Goal: Complete application form: Complete application form

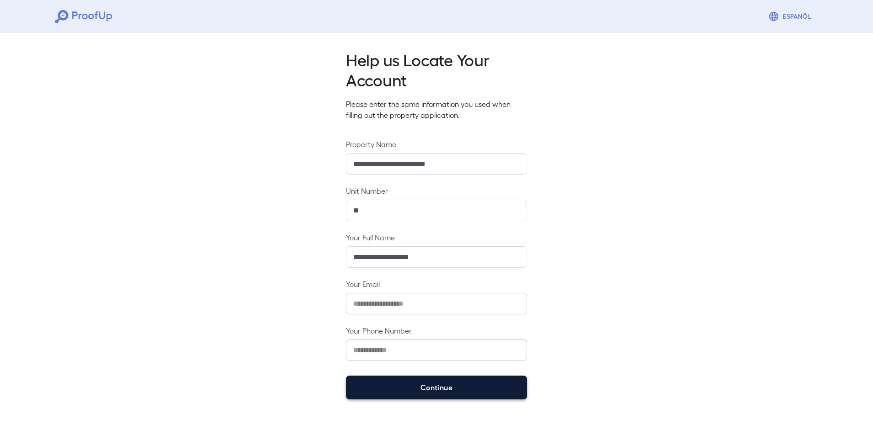
click at [421, 385] on button "Continue" at bounding box center [436, 388] width 181 height 24
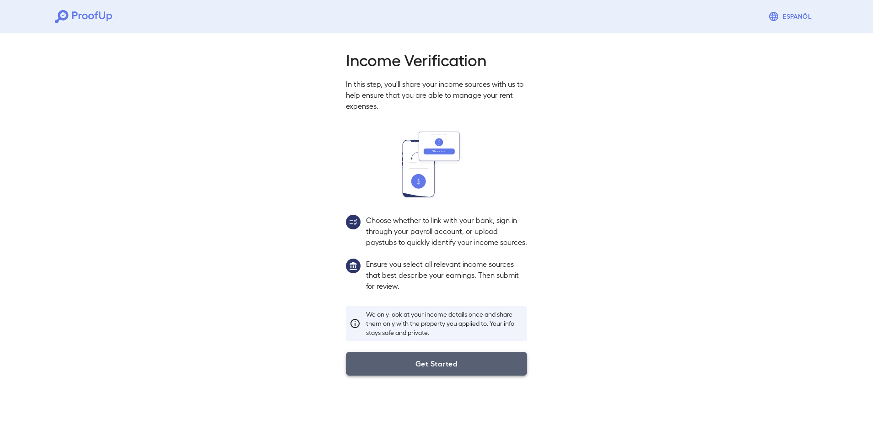
click at [421, 373] on button "Get Started" at bounding box center [436, 364] width 181 height 24
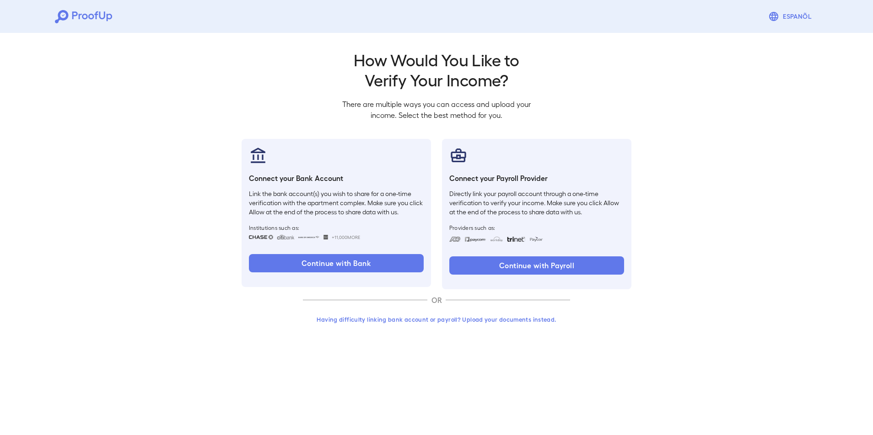
click at [430, 321] on button "Having difficulty linking bank account or payroll? Upload your documents instea…" at bounding box center [436, 320] width 267 height 16
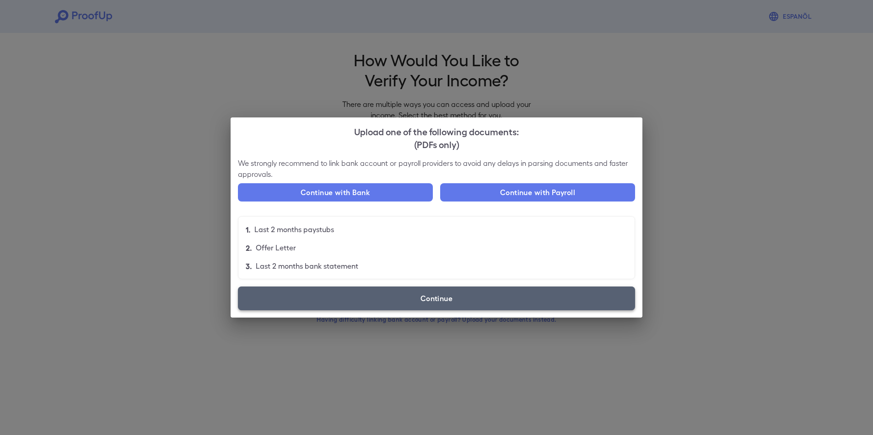
click at [428, 299] on label "Continue" at bounding box center [436, 299] width 397 height 24
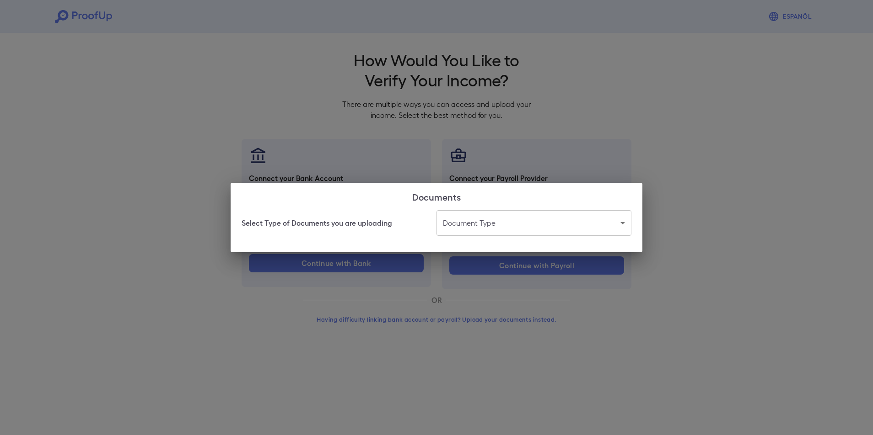
click at [621, 220] on body "Espanõl Go back How Would You Like to Verify Your Income? There are multiple wa…" at bounding box center [436, 174] width 873 height 349
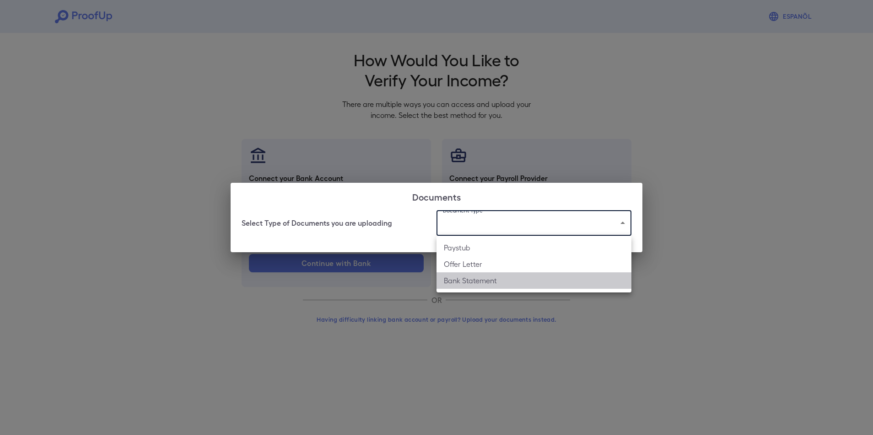
click at [547, 287] on li "Bank Statement" at bounding box center [533, 281] width 195 height 16
type input "**********"
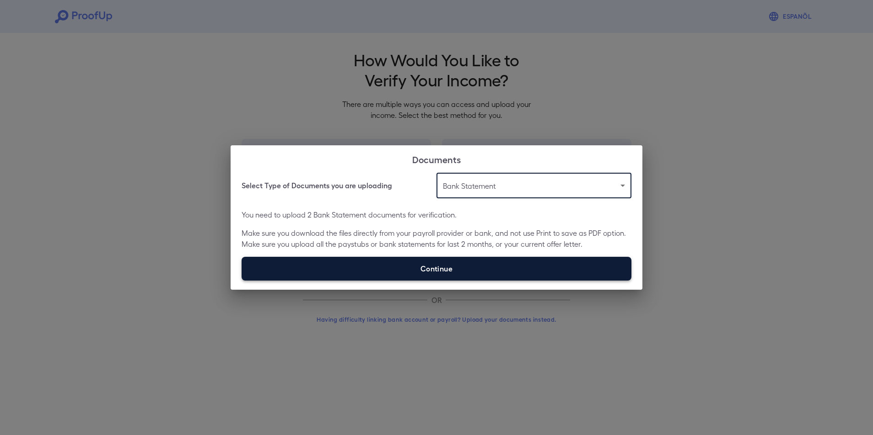
click at [430, 265] on label "Continue" at bounding box center [437, 269] width 390 height 24
click at [242, 280] on input "Continue" at bounding box center [242, 280] width 0 height 0
type input "**********"
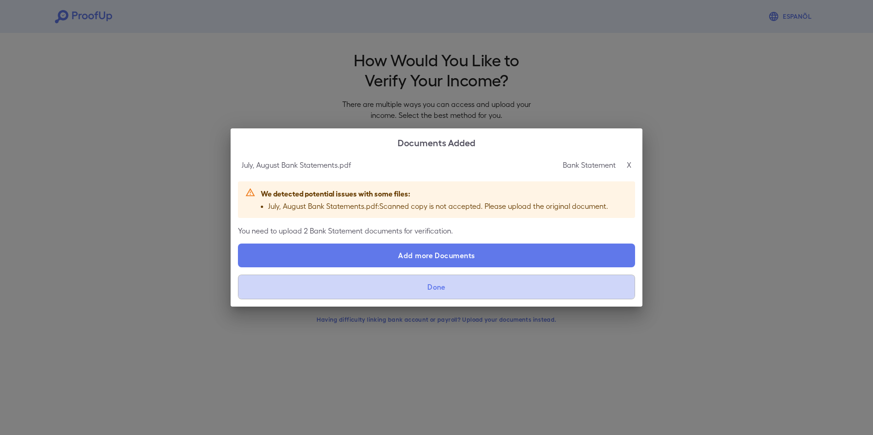
click at [406, 295] on button "Done" at bounding box center [436, 287] width 397 height 25
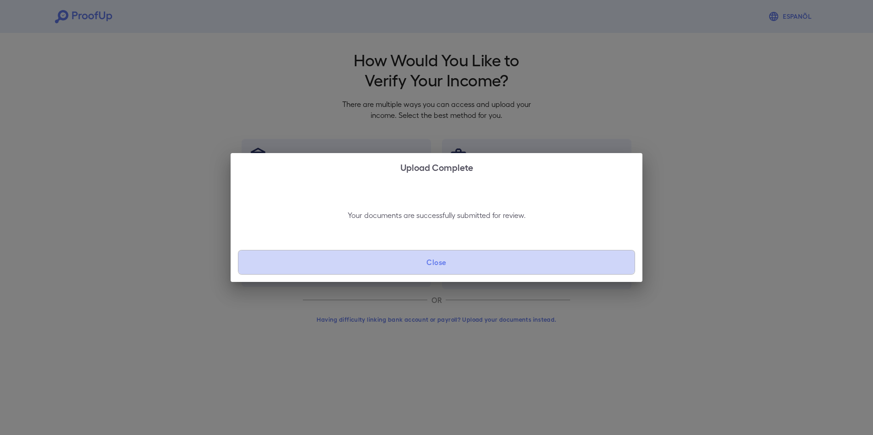
click at [426, 266] on button "Close" at bounding box center [436, 262] width 397 height 25
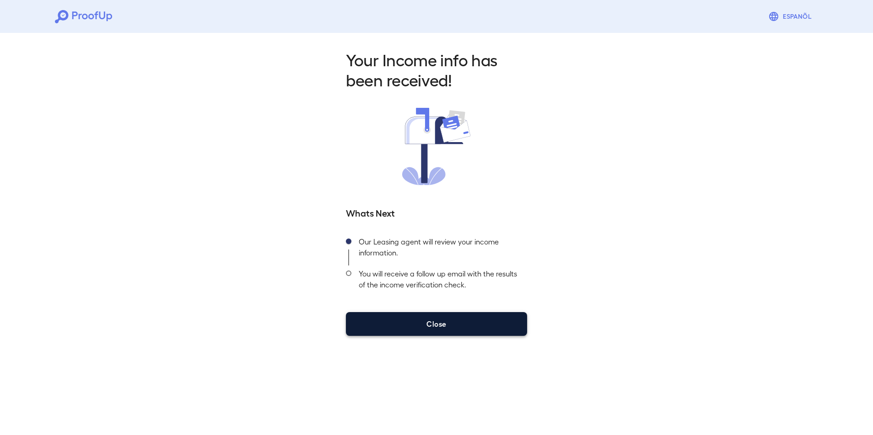
click at [422, 323] on button "Close" at bounding box center [436, 324] width 181 height 24
